Goal: Information Seeking & Learning: Learn about a topic

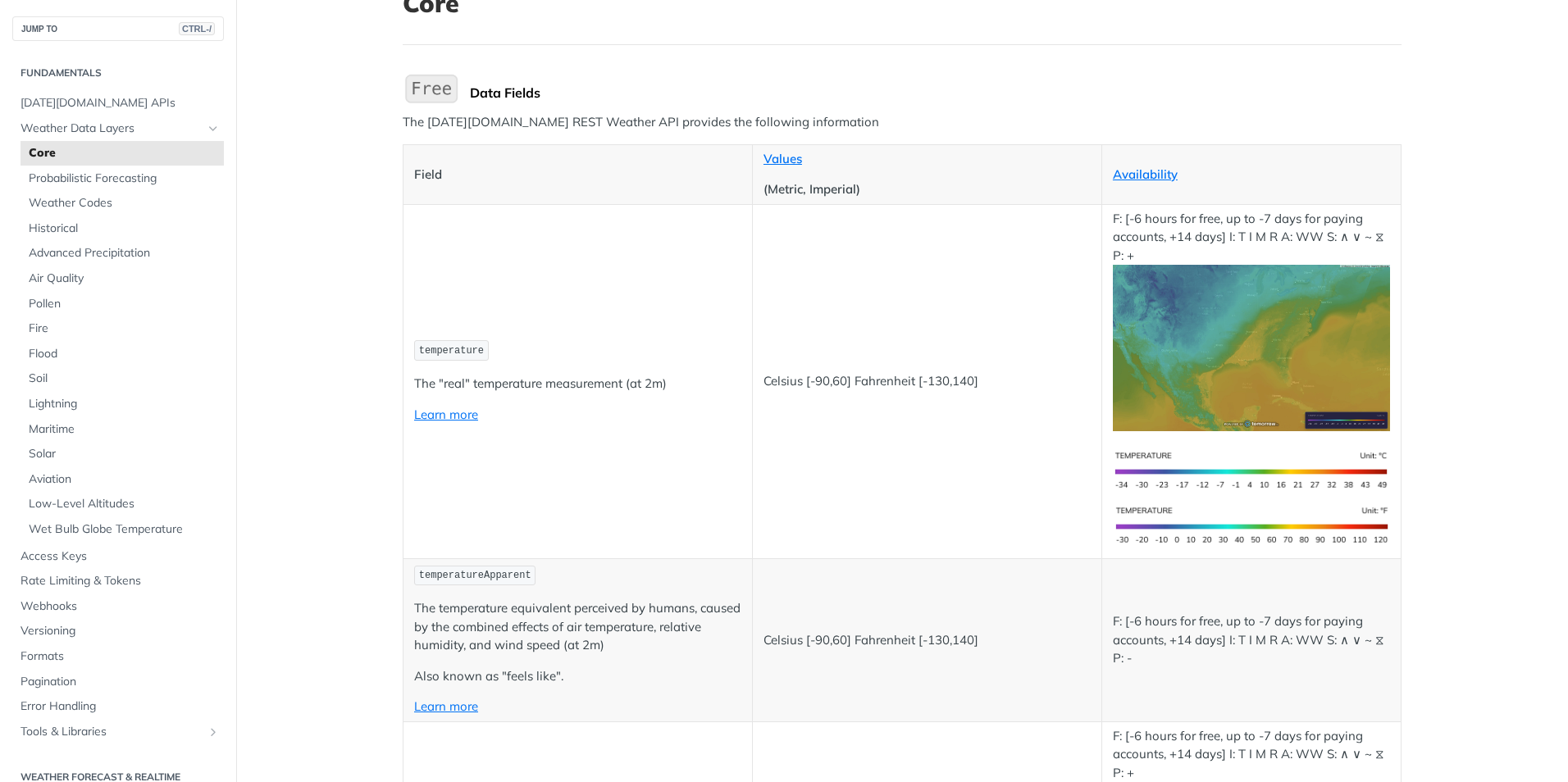
scroll to position [164, 0]
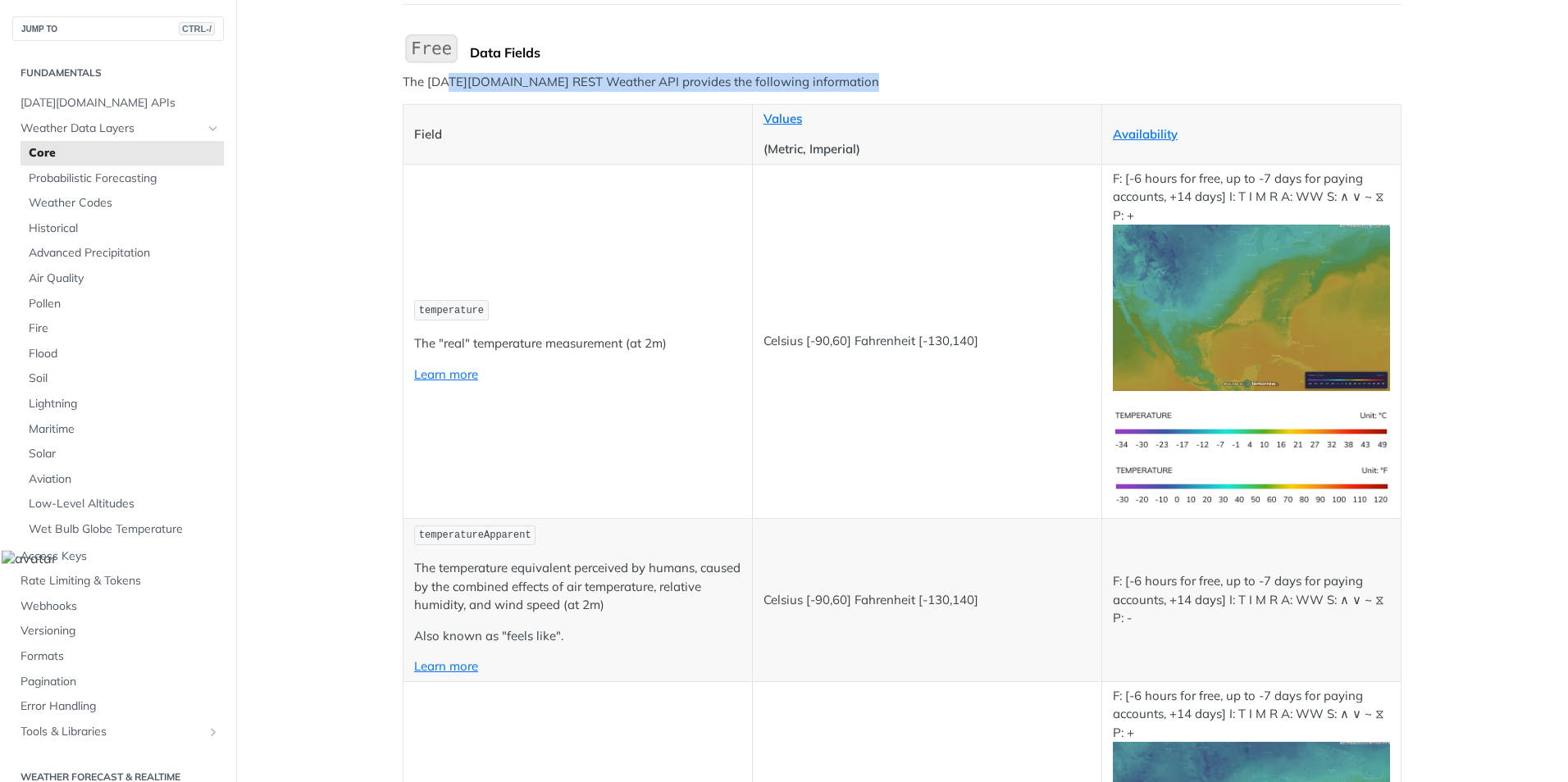
drag, startPoint x: 445, startPoint y: 85, endPoint x: 620, endPoint y: 103, distance: 175.9
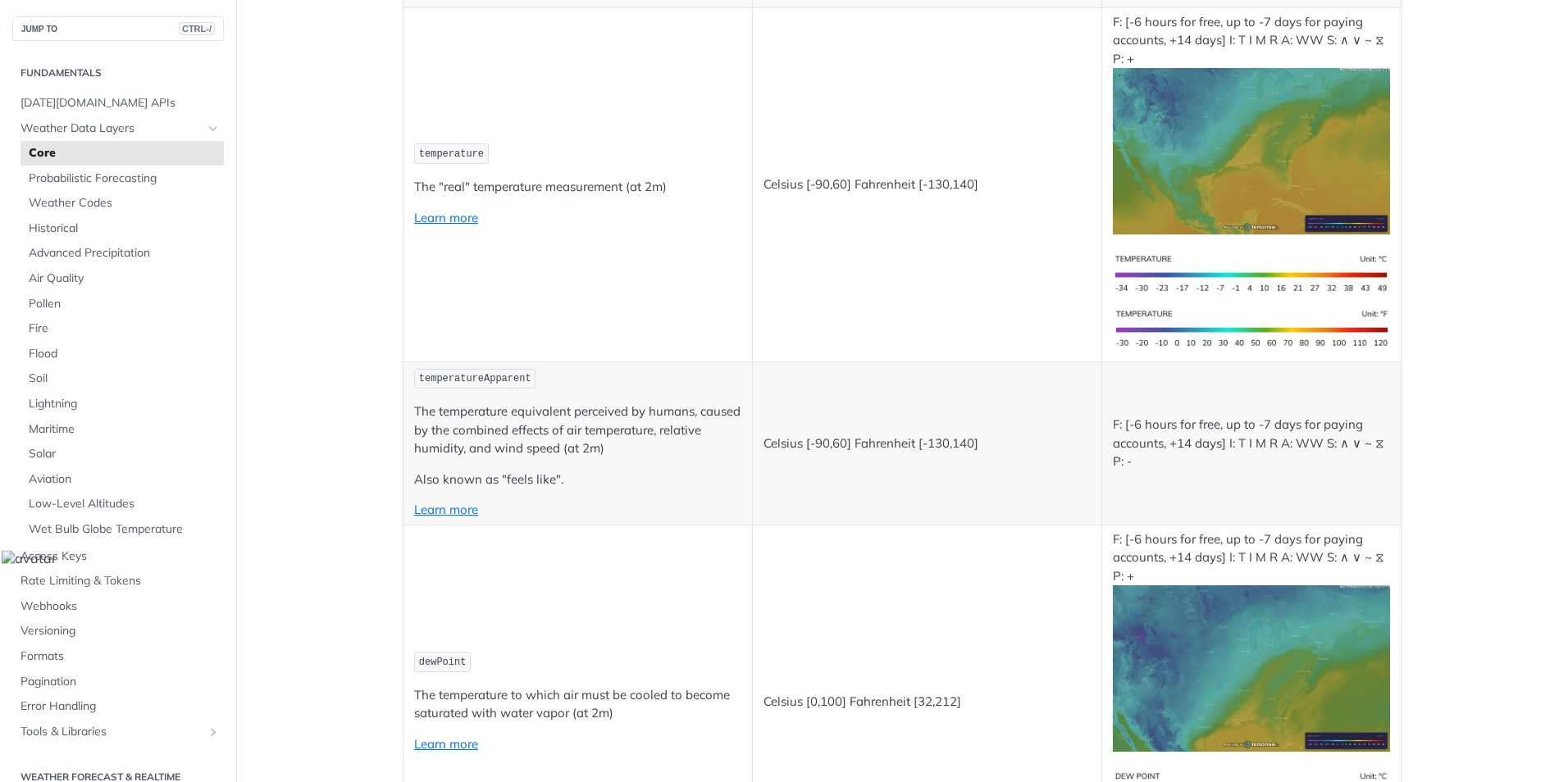
scroll to position [328, 0]
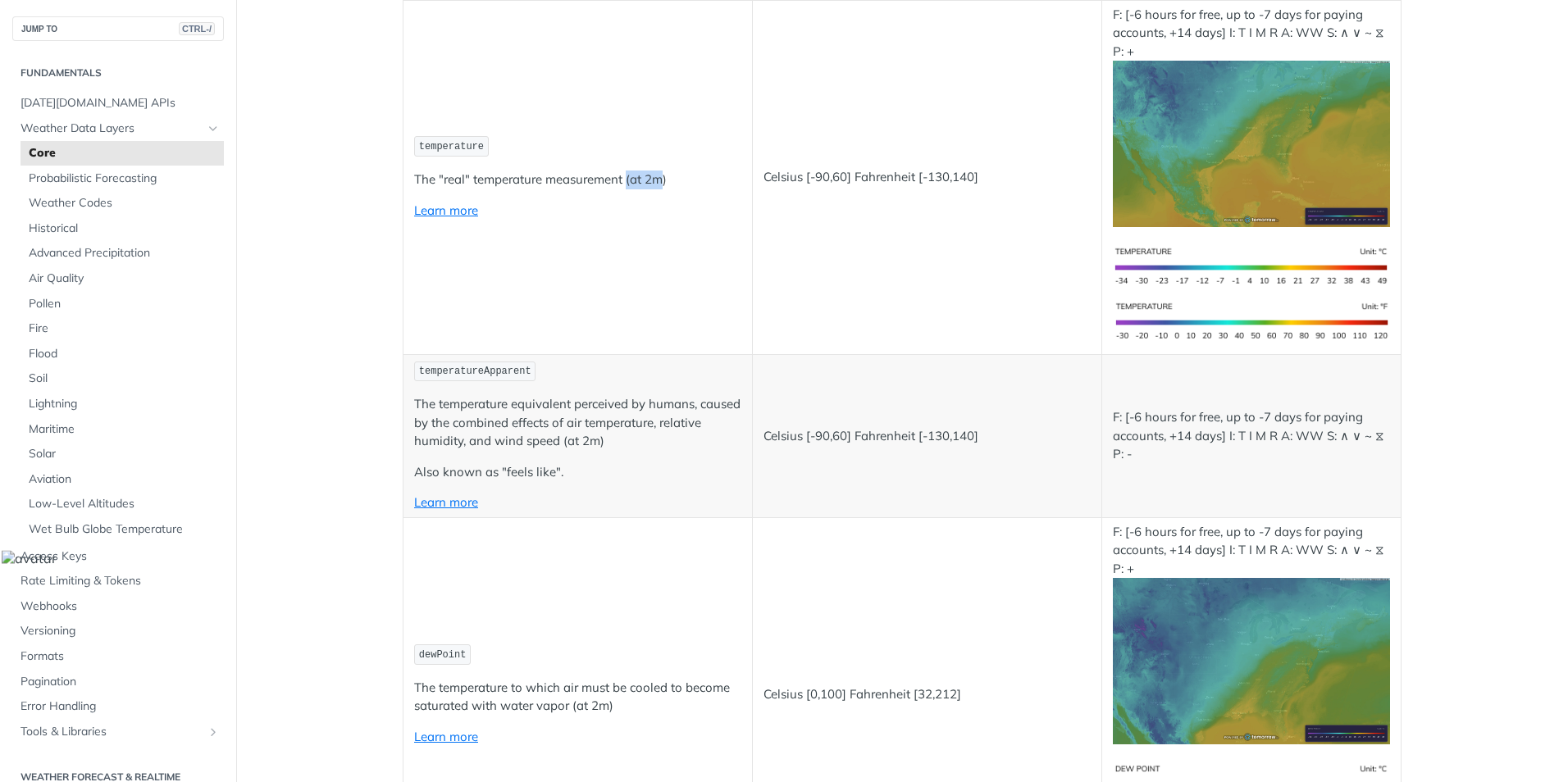
drag, startPoint x: 620, startPoint y: 178, endPoint x: 662, endPoint y: 176, distance: 42.0
click at [660, 176] on p "The "real" temperature measurement (at 2m)" at bounding box center [578, 180] width 327 height 19
drag, startPoint x: 962, startPoint y: 190, endPoint x: 704, endPoint y: 150, distance: 261.1
click at [960, 190] on td "Celsius [-90,60] Fahrenheit [-130,140]" at bounding box center [926, 177] width 349 height 354
drag, startPoint x: 772, startPoint y: 171, endPoint x: 973, endPoint y: 179, distance: 201.2
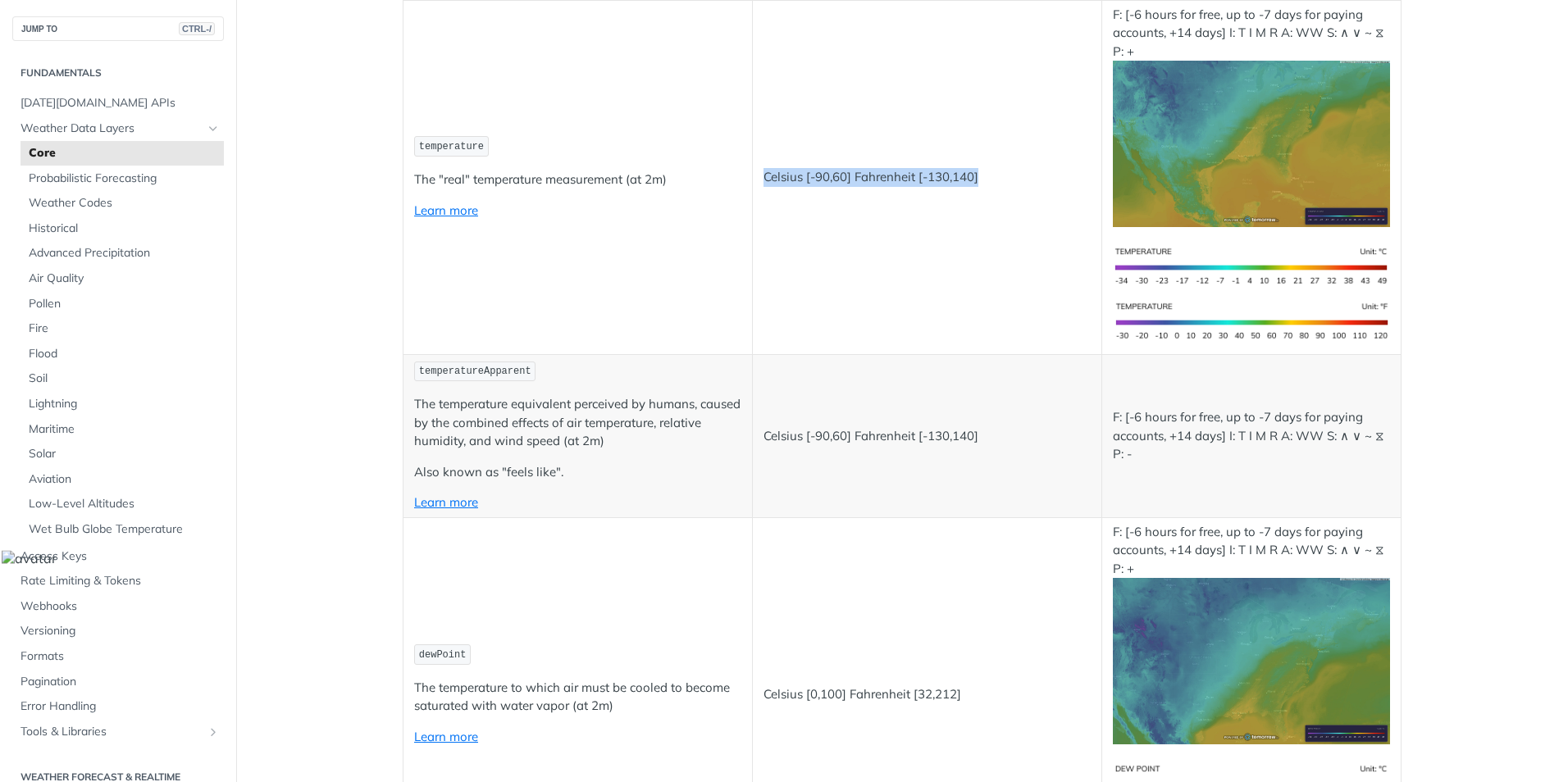
click at [973, 179] on p "Celsius [-90,60] Fahrenheit [-130,140]" at bounding box center [928, 178] width 327 height 19
click at [790, 204] on td "Celsius [-90,60] Fahrenheit [-130,140]" at bounding box center [926, 177] width 349 height 354
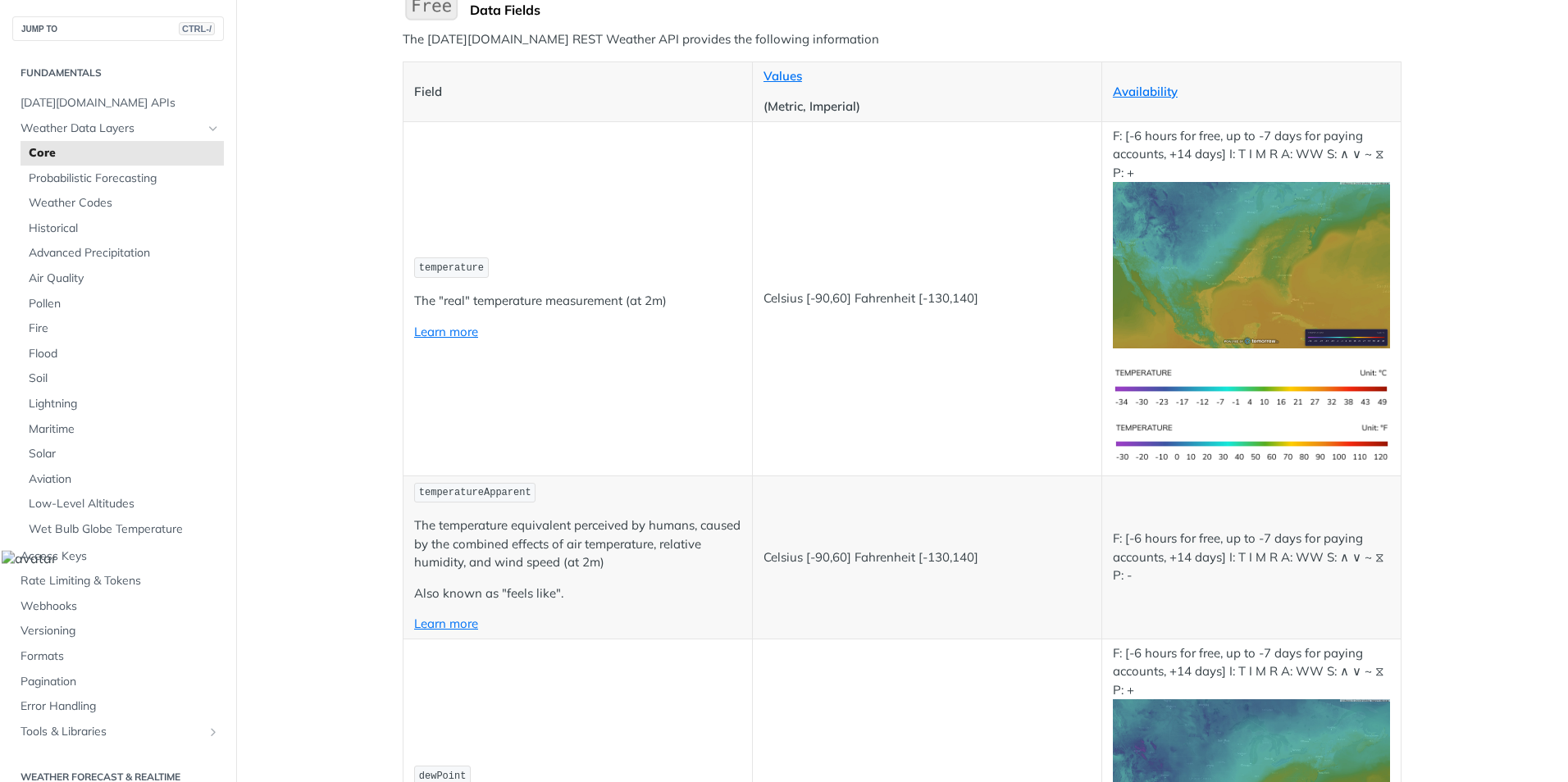
scroll to position [164, 0]
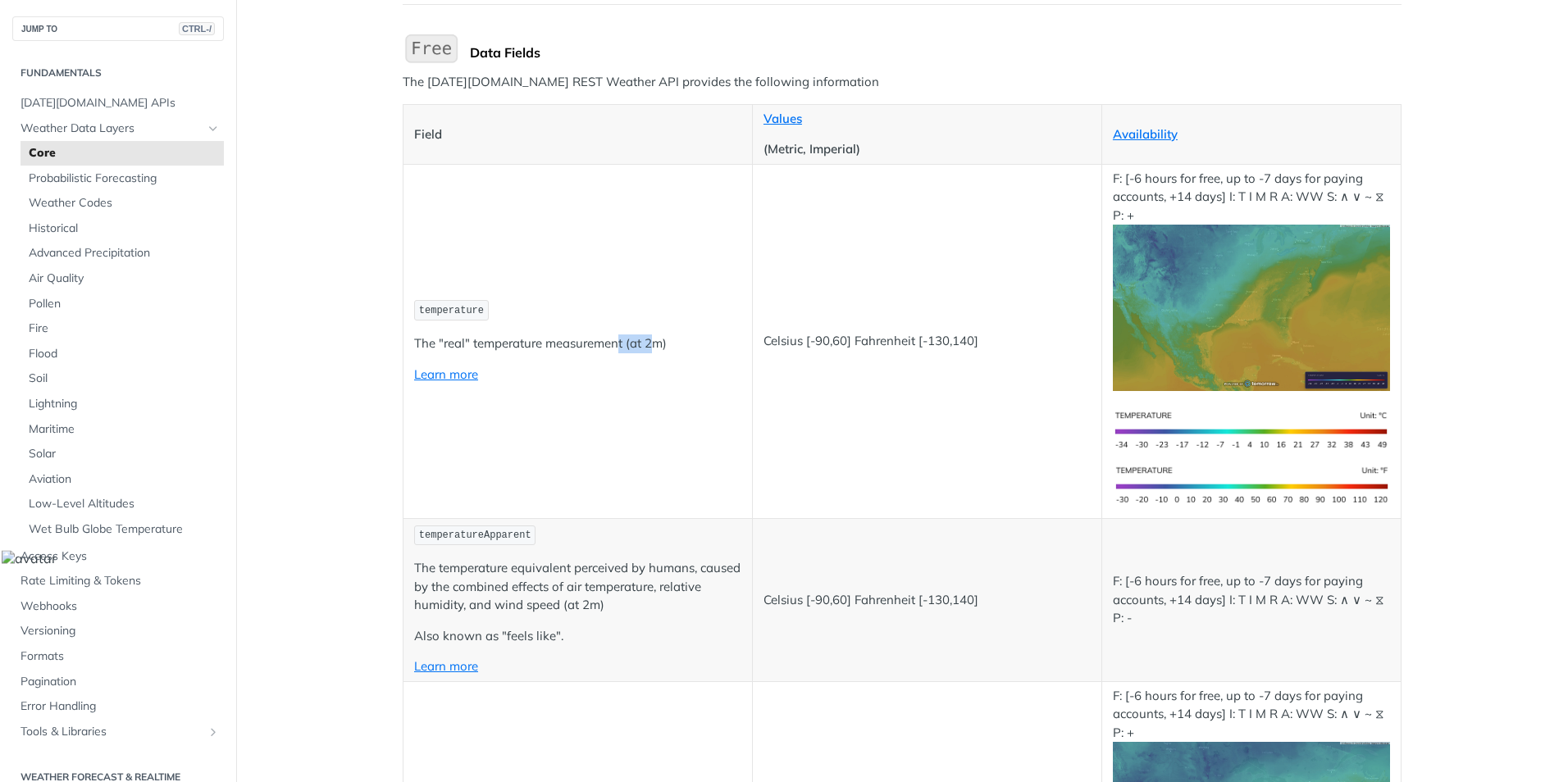
drag, startPoint x: 647, startPoint y: 344, endPoint x: 614, endPoint y: 333, distance: 34.8
click at [614, 333] on td "temperature The "real" temperature measurement (at 2m) Learn more" at bounding box center [578, 340] width 349 height 354
drag, startPoint x: 614, startPoint y: 333, endPoint x: 810, endPoint y: 287, distance: 201.3
click at [812, 287] on td "Celsius [-90,60] Fahrenheit [-130,140]" at bounding box center [926, 340] width 349 height 354
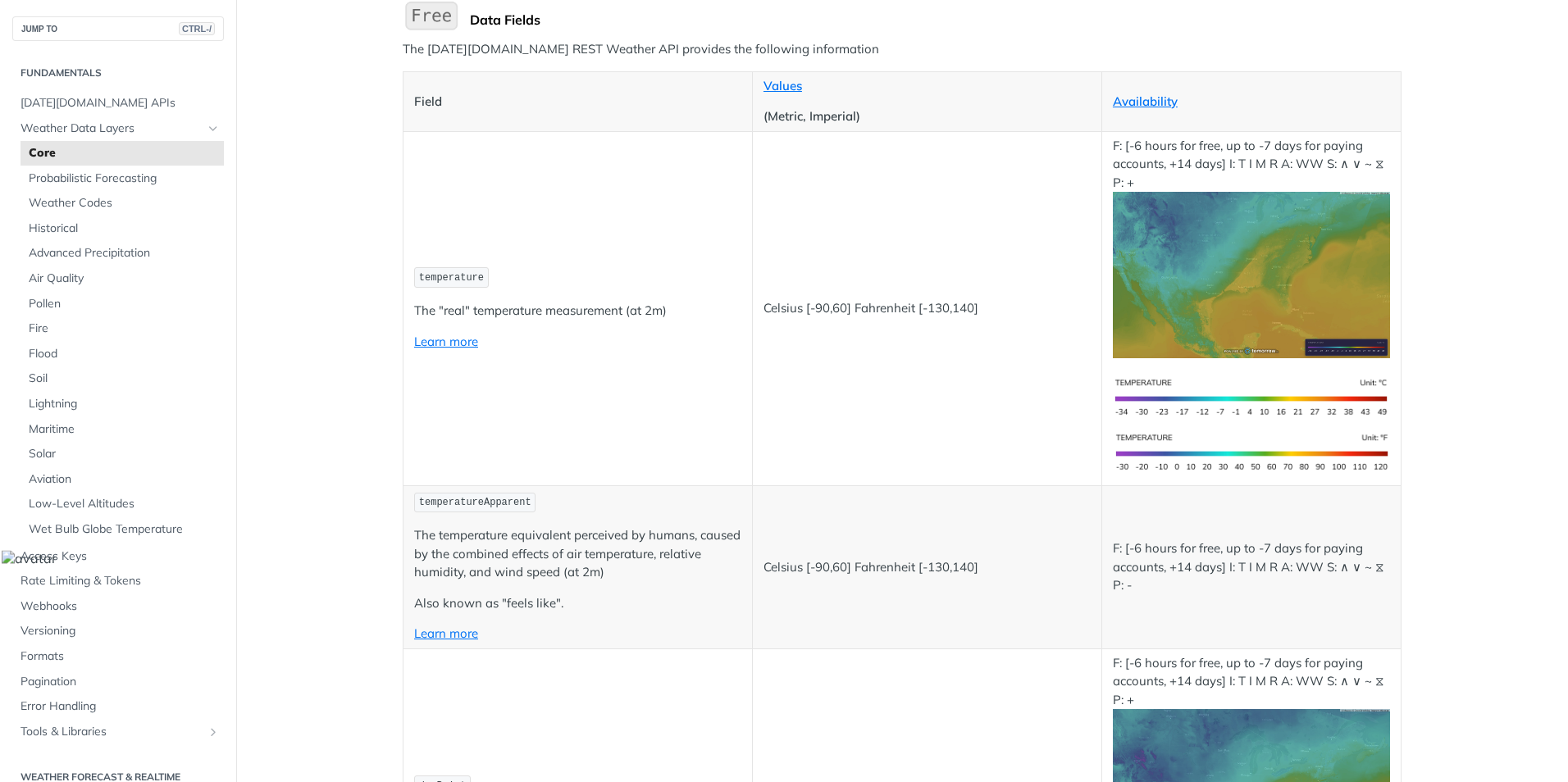
scroll to position [328, 0]
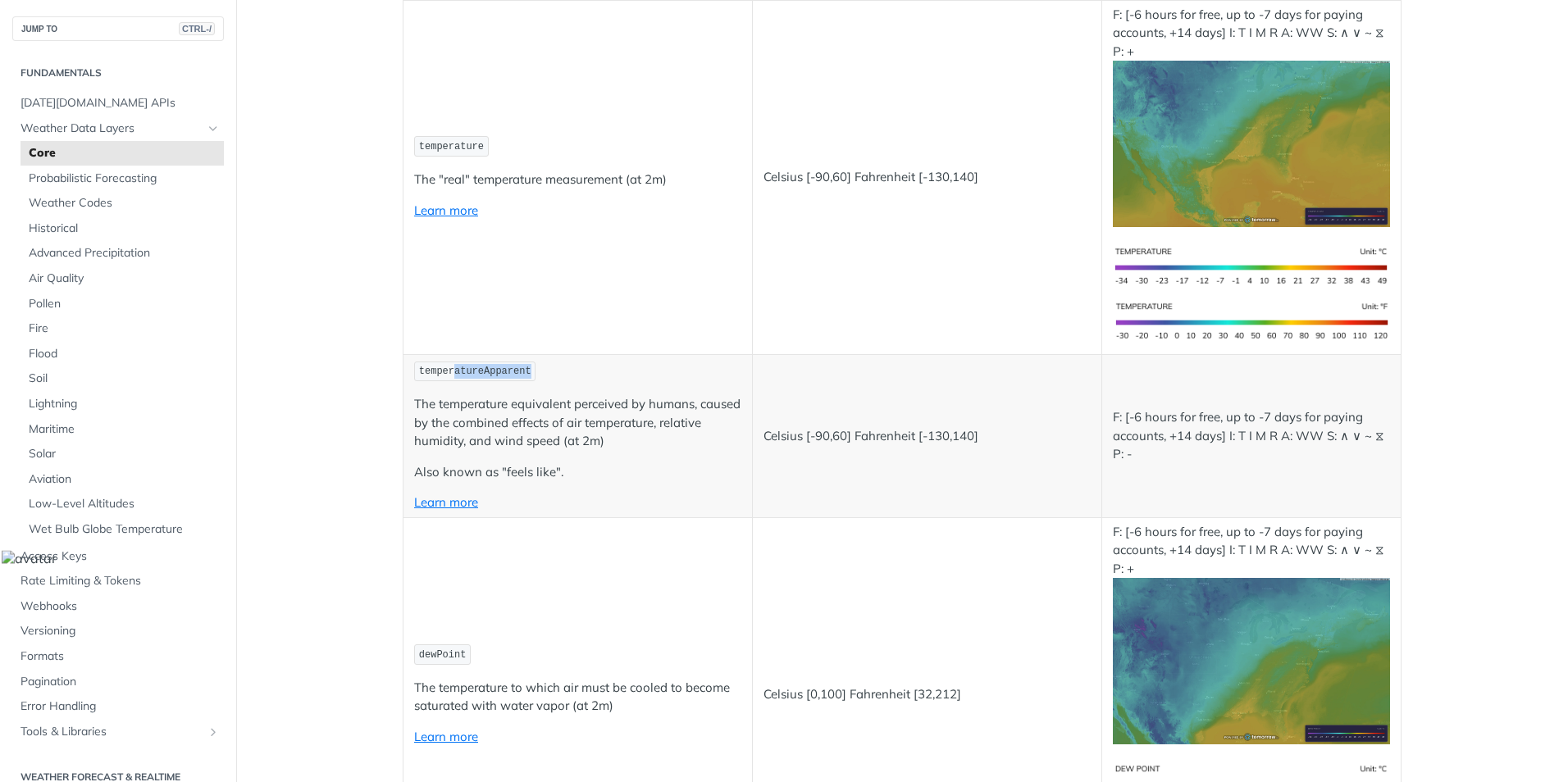
drag, startPoint x: 444, startPoint y: 375, endPoint x: 514, endPoint y: 374, distance: 70.0
click at [514, 374] on span "temperatureApparent" at bounding box center [475, 371] width 112 height 11
click at [718, 452] on td "temperatureApparent The temperature equivalent perceived by humans, caused by t…" at bounding box center [578, 436] width 349 height 164
drag, startPoint x: 747, startPoint y: 436, endPoint x: 981, endPoint y: 440, distance: 234.0
click at [981, 440] on td "Celsius [-90,60] Fahrenheit [-130,140]" at bounding box center [926, 436] width 349 height 164
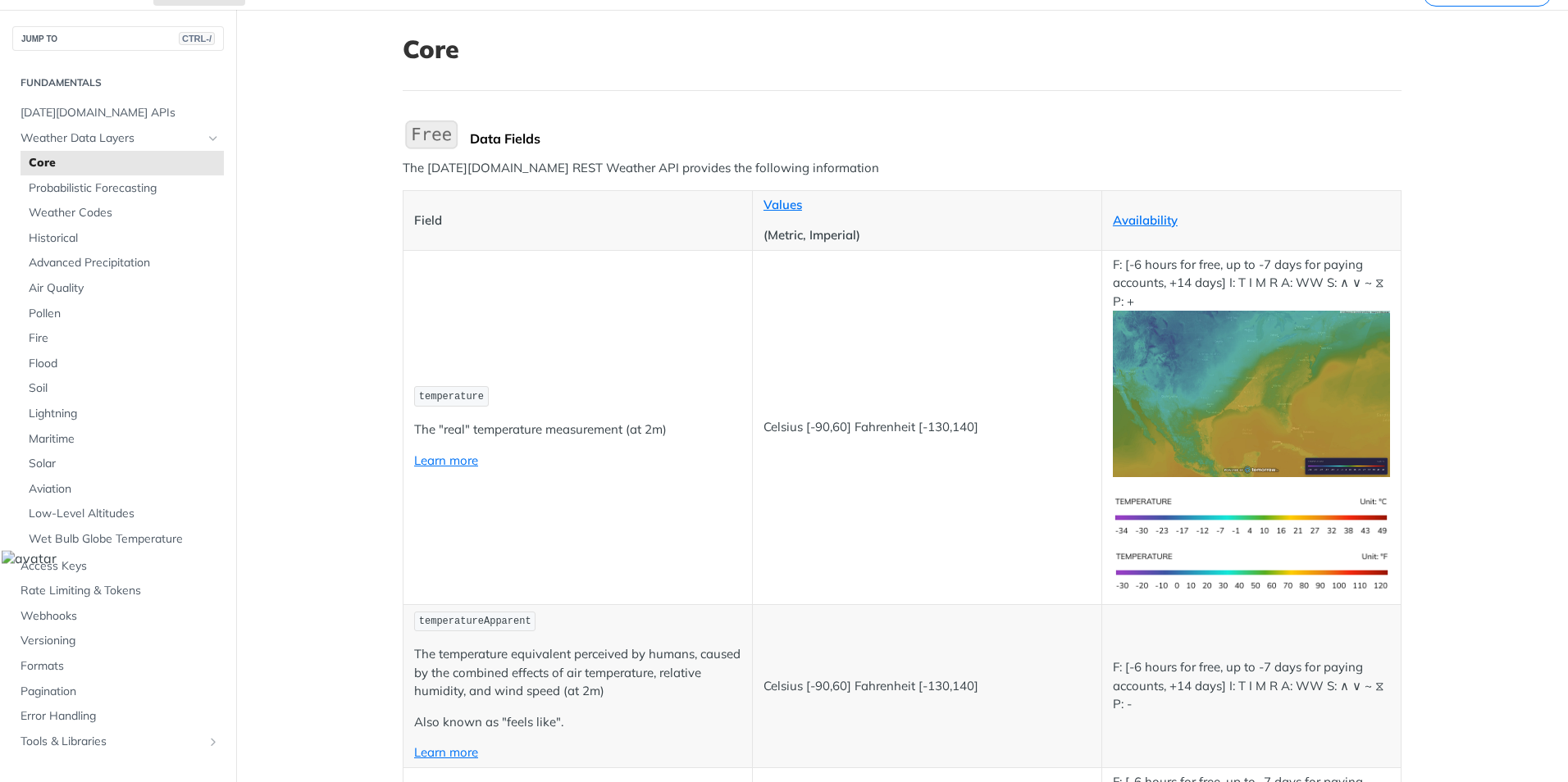
scroll to position [82, 0]
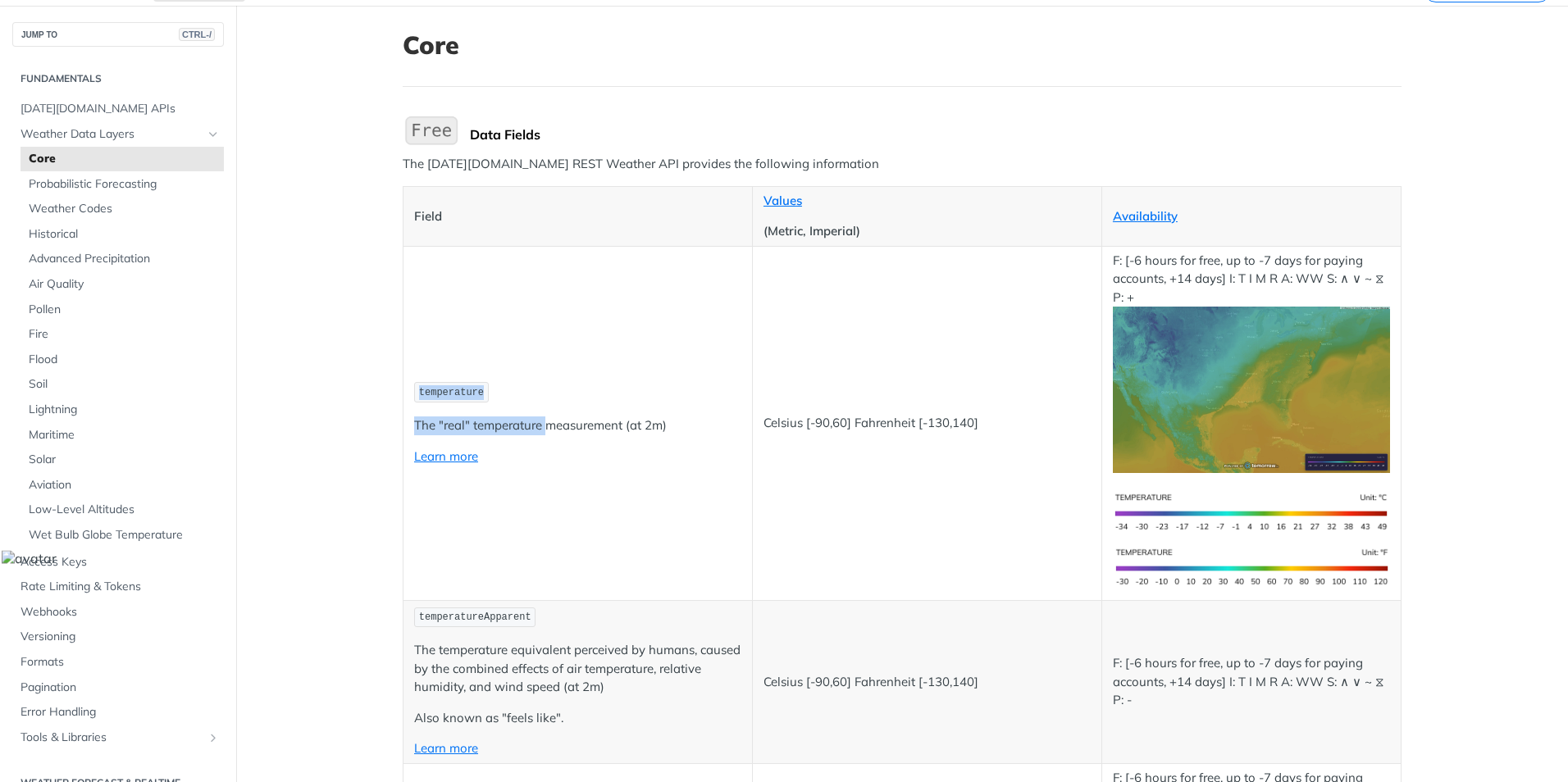
drag, startPoint x: 415, startPoint y: 401, endPoint x: 542, endPoint y: 409, distance: 127.3
click at [542, 409] on td "temperature The "real" temperature measurement (at 2m) Learn more" at bounding box center [578, 422] width 349 height 354
drag, startPoint x: 441, startPoint y: 620, endPoint x: 571, endPoint y: 618, distance: 130.0
click at [571, 618] on p "temperatureApparent" at bounding box center [578, 618] width 327 height 24
drag, startPoint x: 571, startPoint y: 618, endPoint x: 692, endPoint y: 618, distance: 121.0
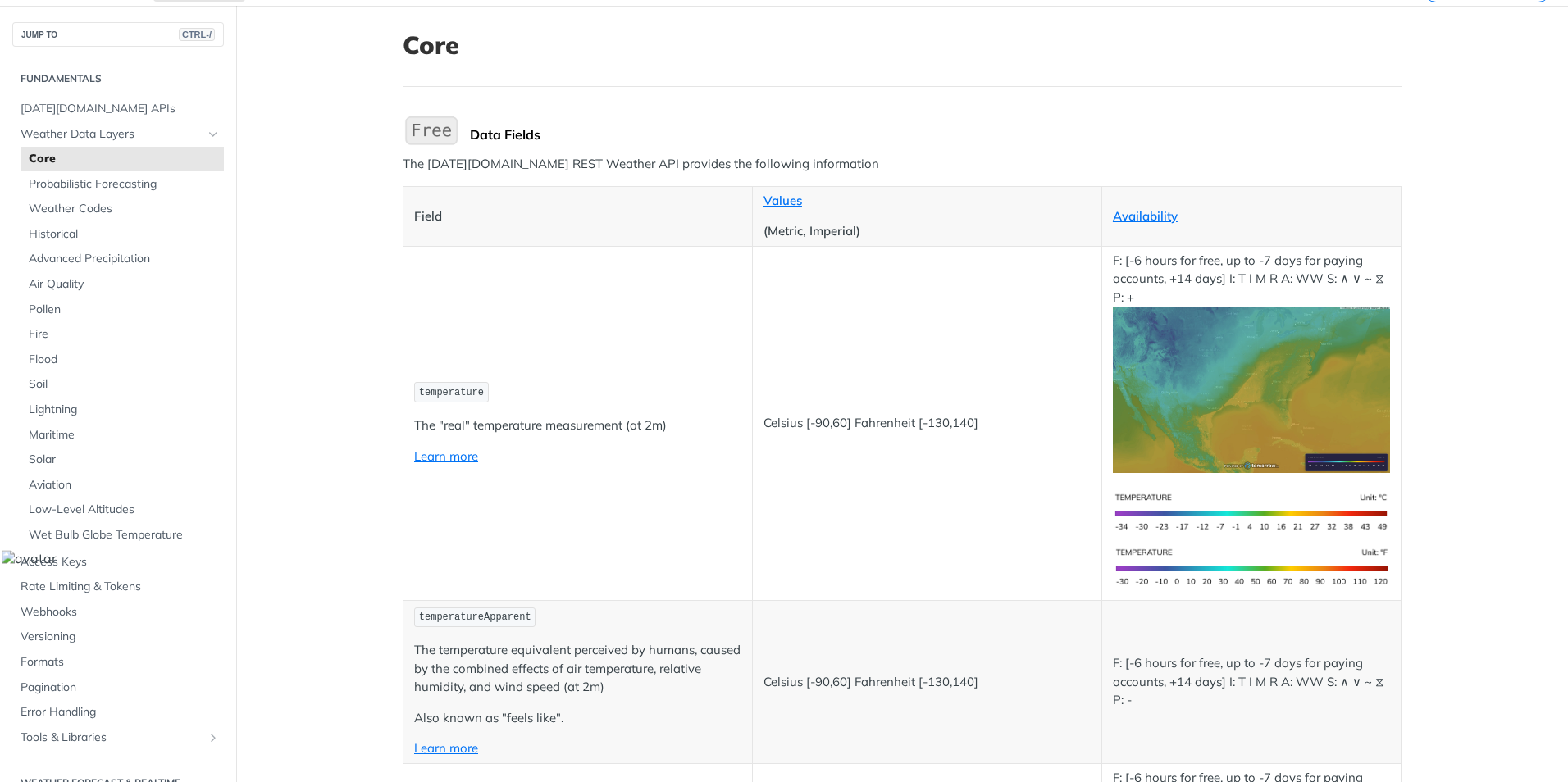
click at [692, 618] on p "temperatureApparent" at bounding box center [578, 618] width 327 height 24
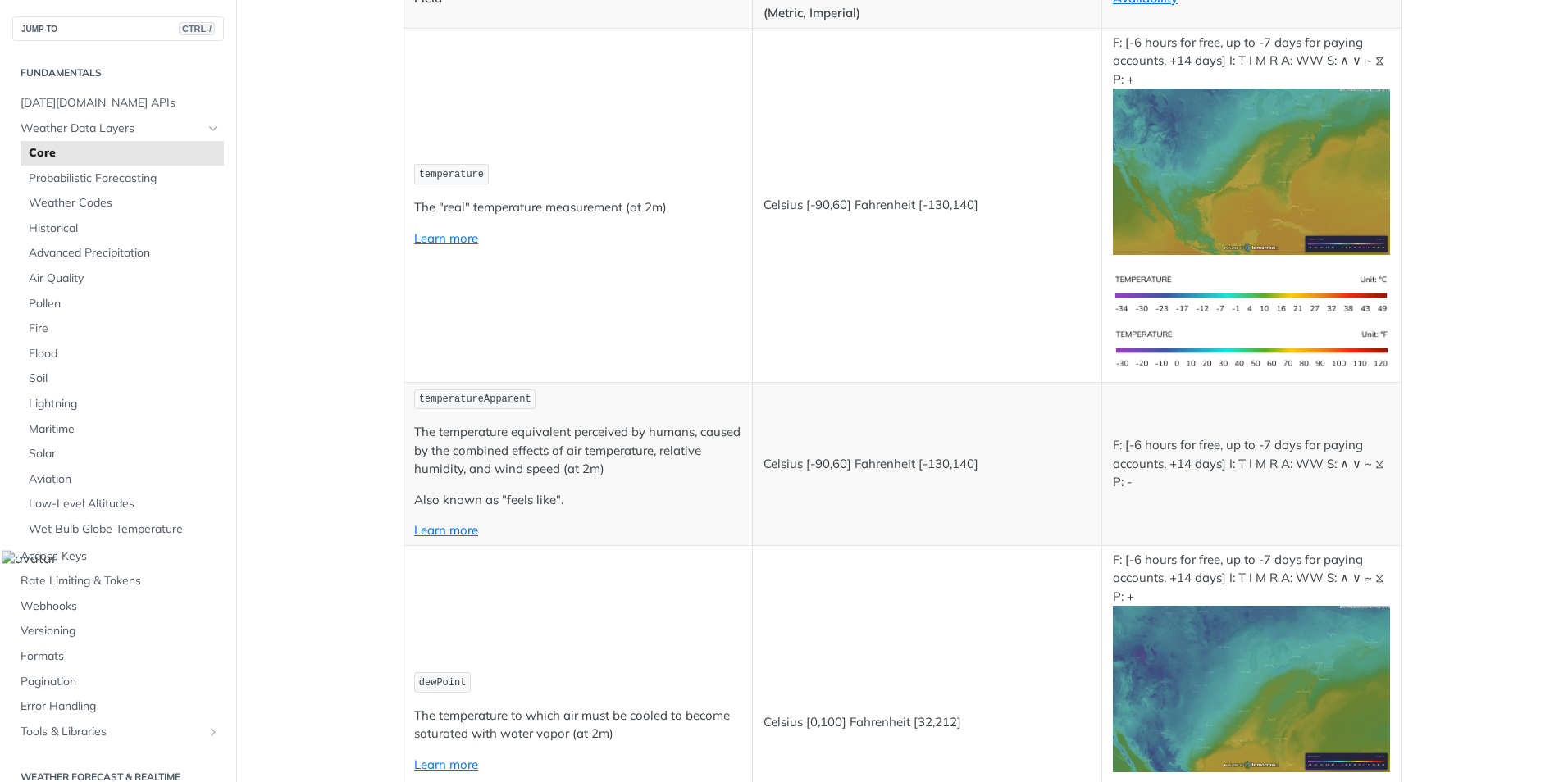
scroll to position [410, 0]
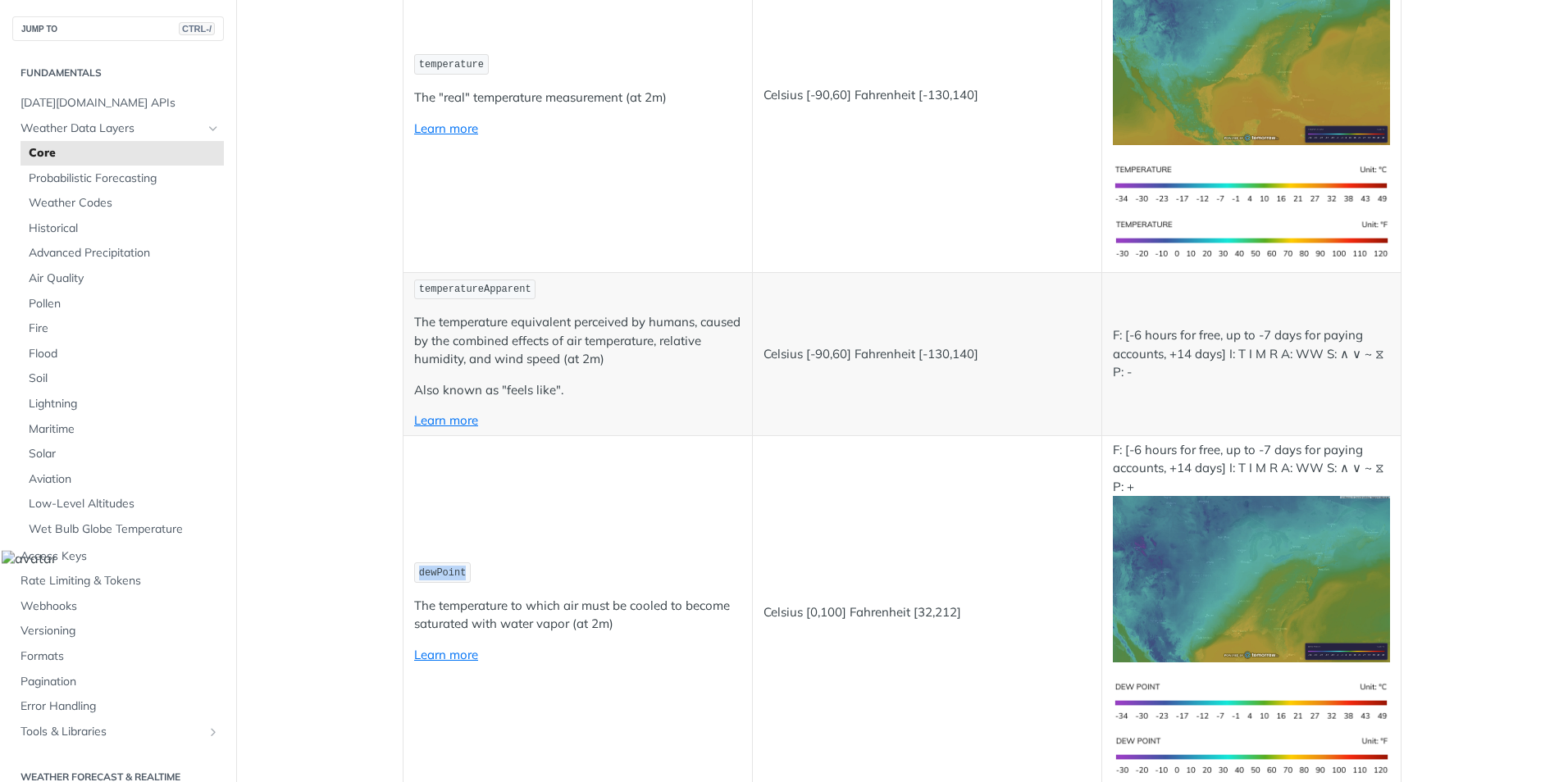
drag, startPoint x: 448, startPoint y: 571, endPoint x: 402, endPoint y: 576, distance: 46.3
click at [403, 576] on td "dewPoint The temperature to which air must be cooled to become saturated with w…" at bounding box center [578, 612] width 349 height 354
click at [561, 695] on td "dewPoint The temperature to which air must be cooled to become saturated with w…" at bounding box center [578, 612] width 349 height 354
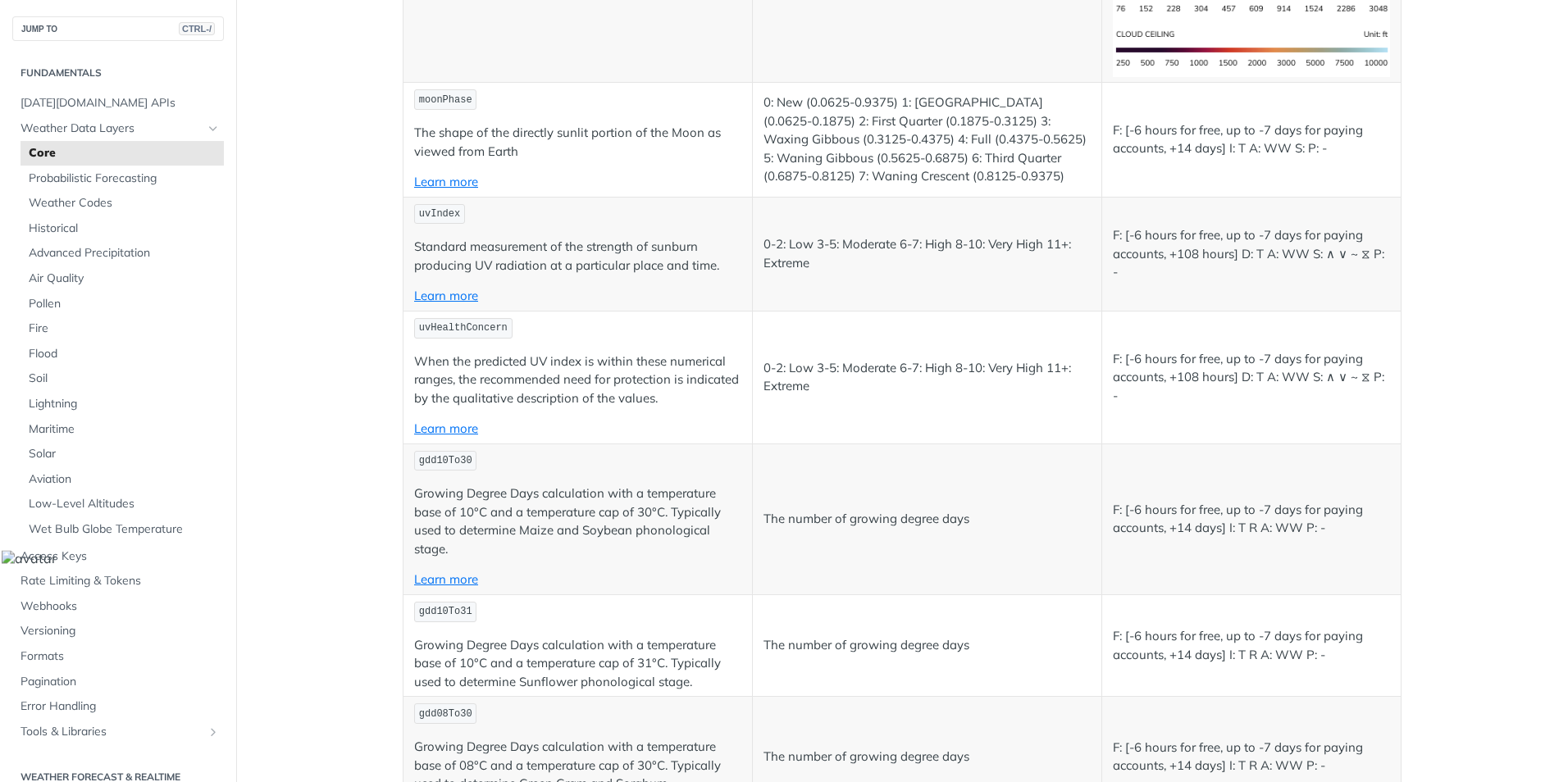
scroll to position [7214, 0]
